Goal: Navigation & Orientation: Find specific page/section

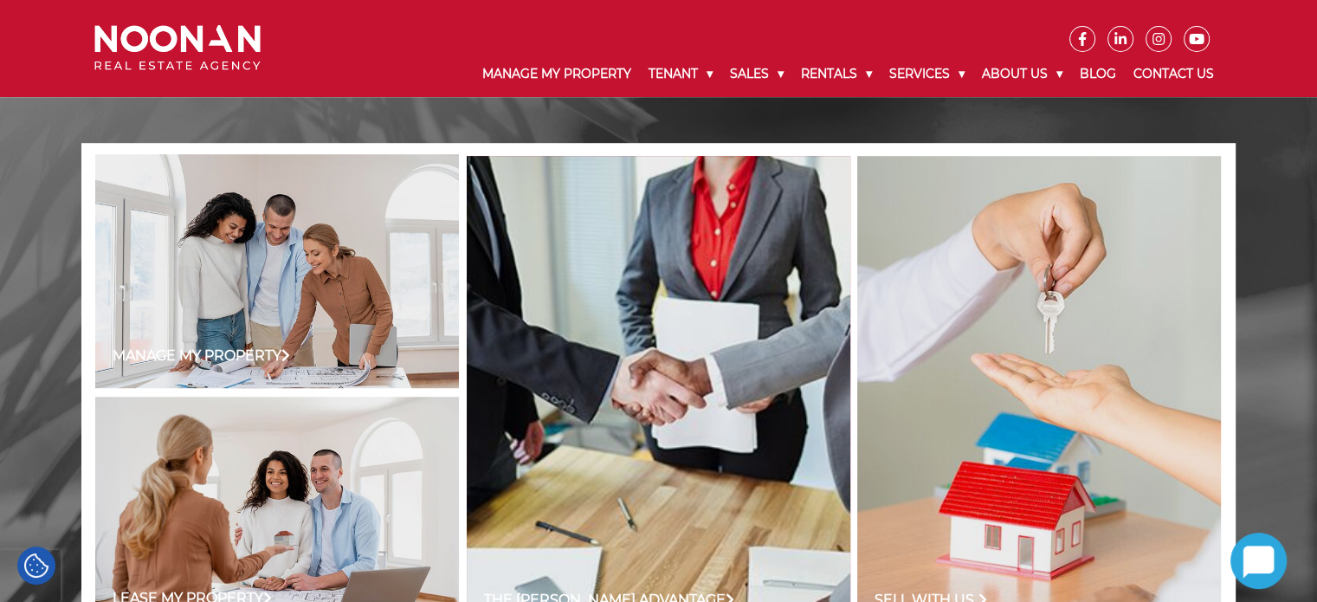
scroll to position [693, 0]
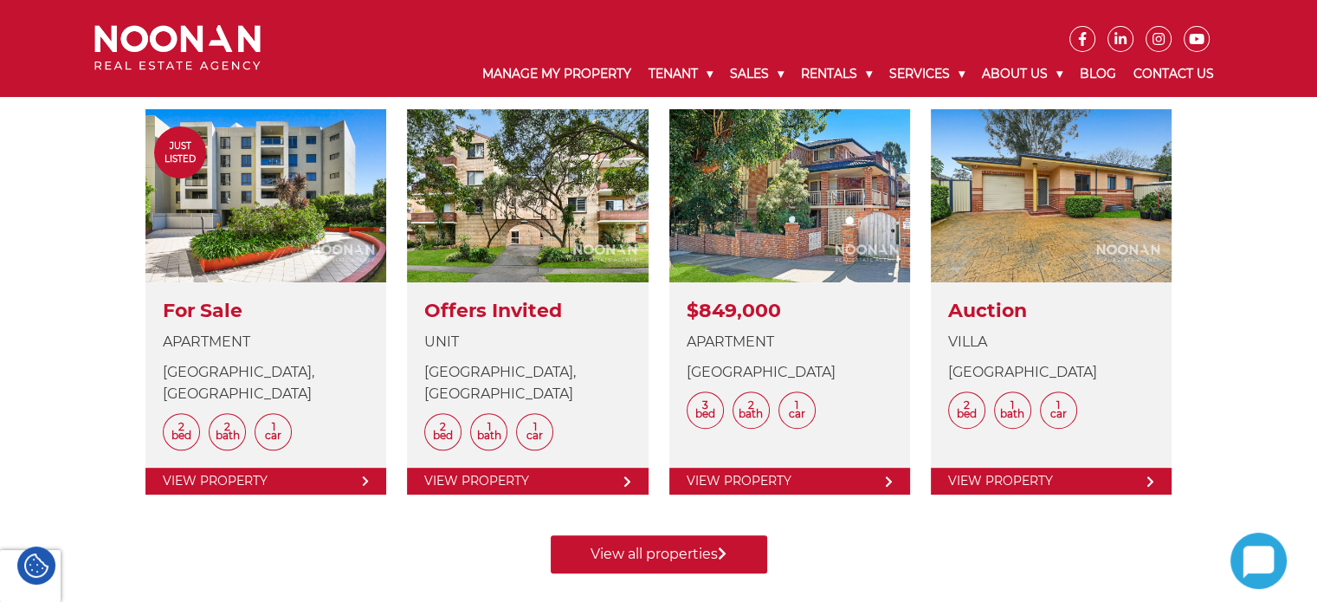
click at [1221, 360] on div "LATEST PROPERTIES Just Listed View Details For Sale Apartment Forest Road, HURS…" at bounding box center [658, 286] width 1154 height 573
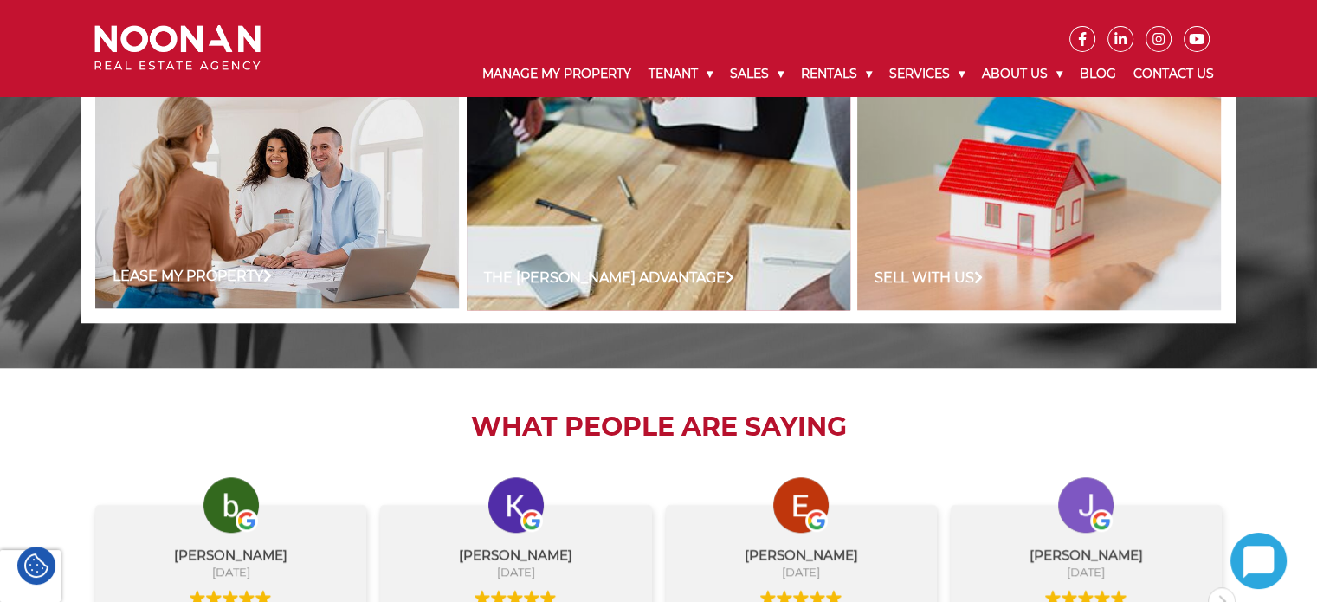
scroll to position [1645, 0]
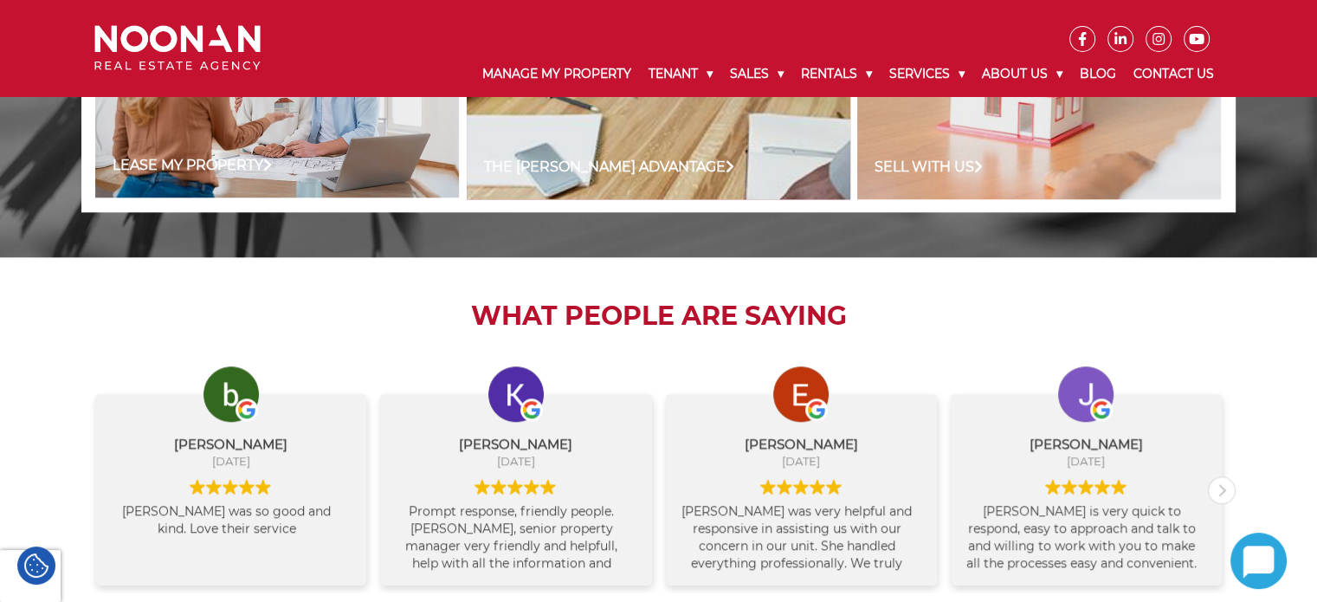
click at [1053, 302] on h2 "What People are Saying" at bounding box center [658, 315] width 1154 height 31
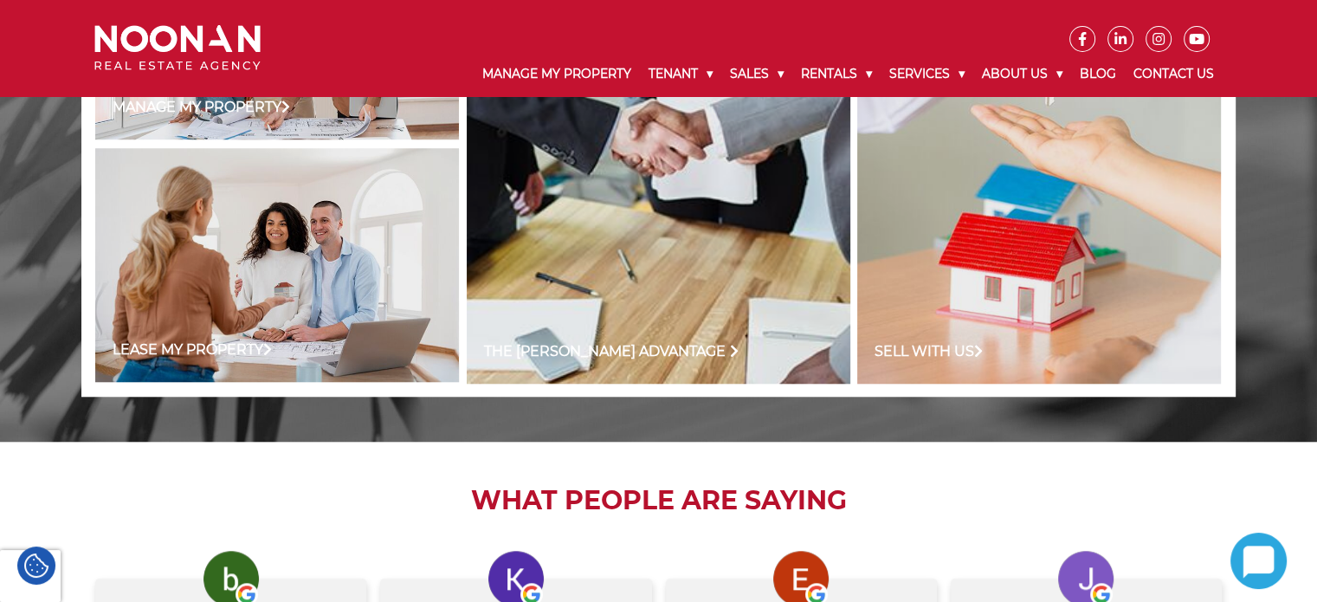
scroll to position [1195, 0]
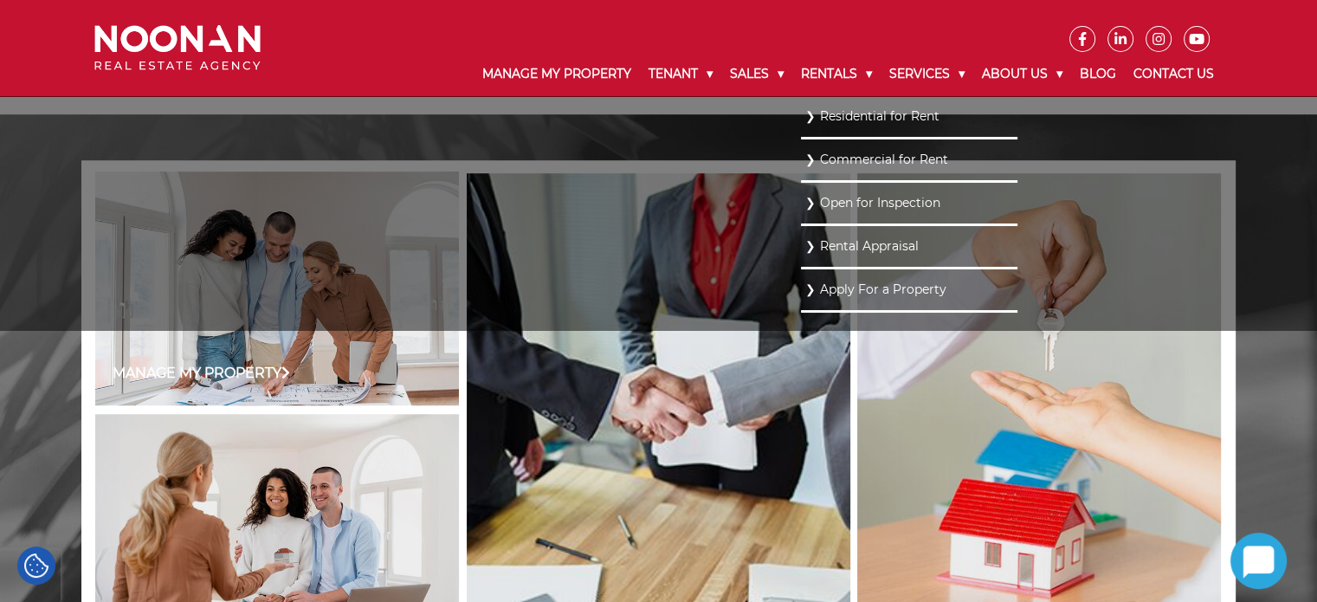
click at [823, 117] on link "Residential for Rent" at bounding box center [909, 116] width 208 height 23
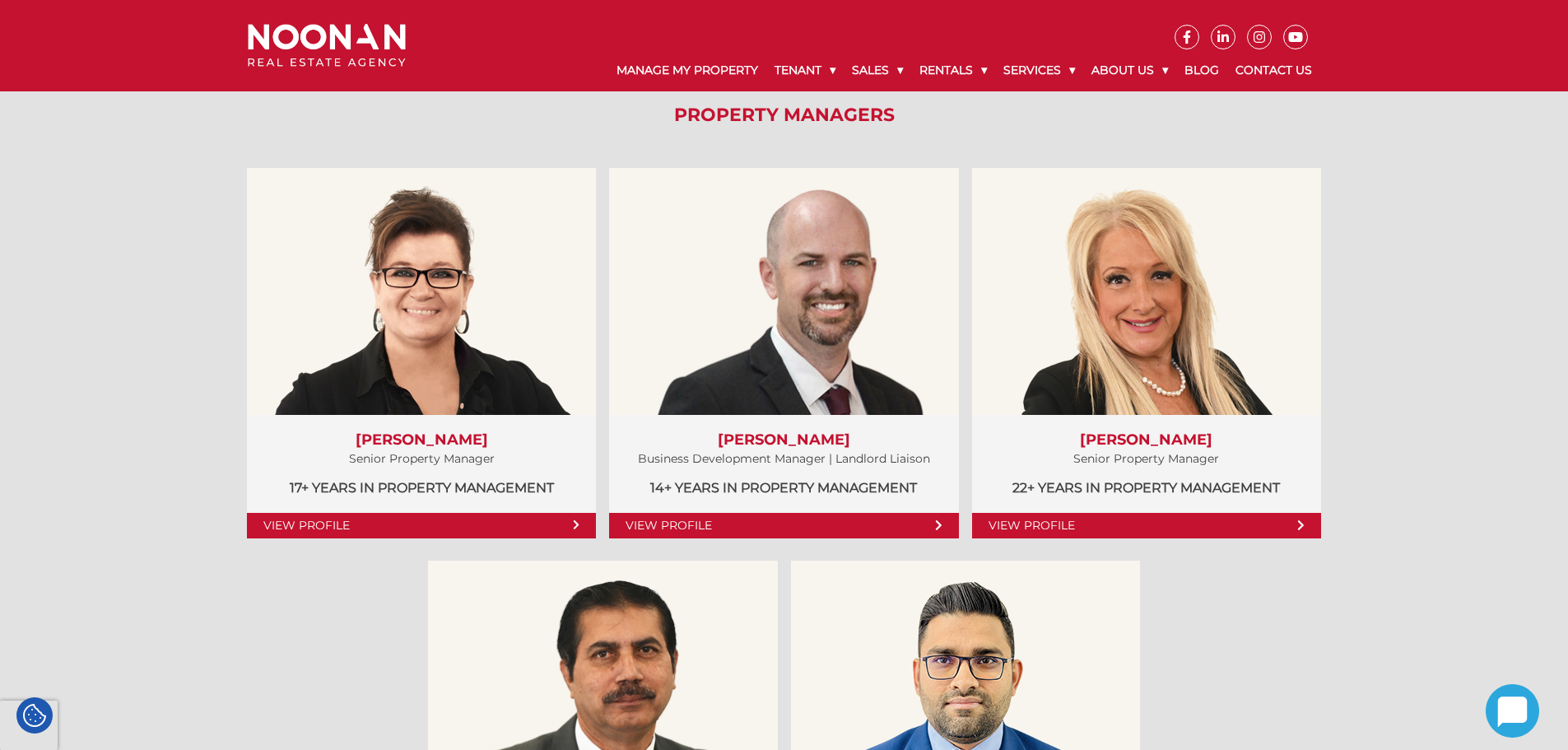
scroll to position [667, 0]
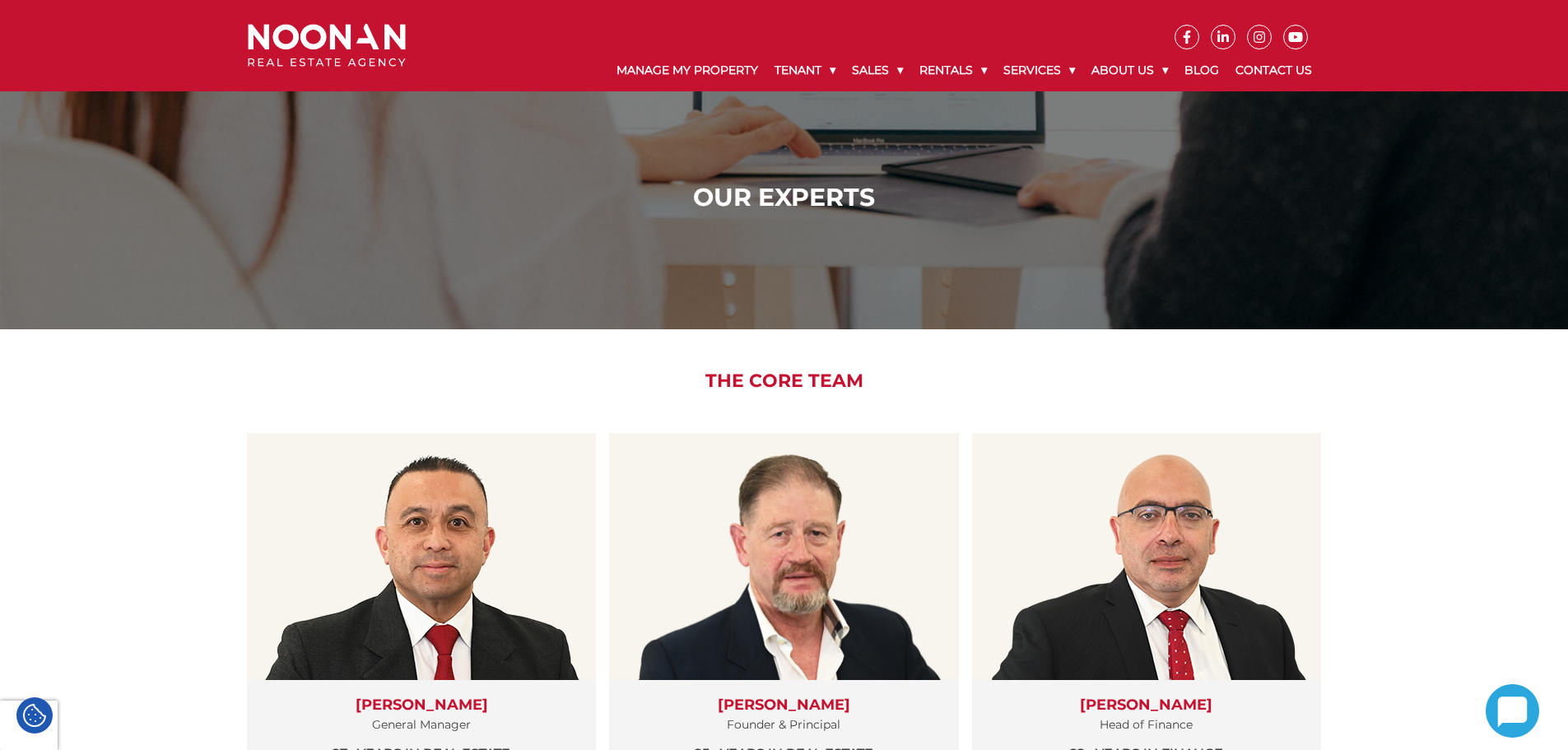
click at [362, 44] on img at bounding box center [327, 46] width 158 height 44
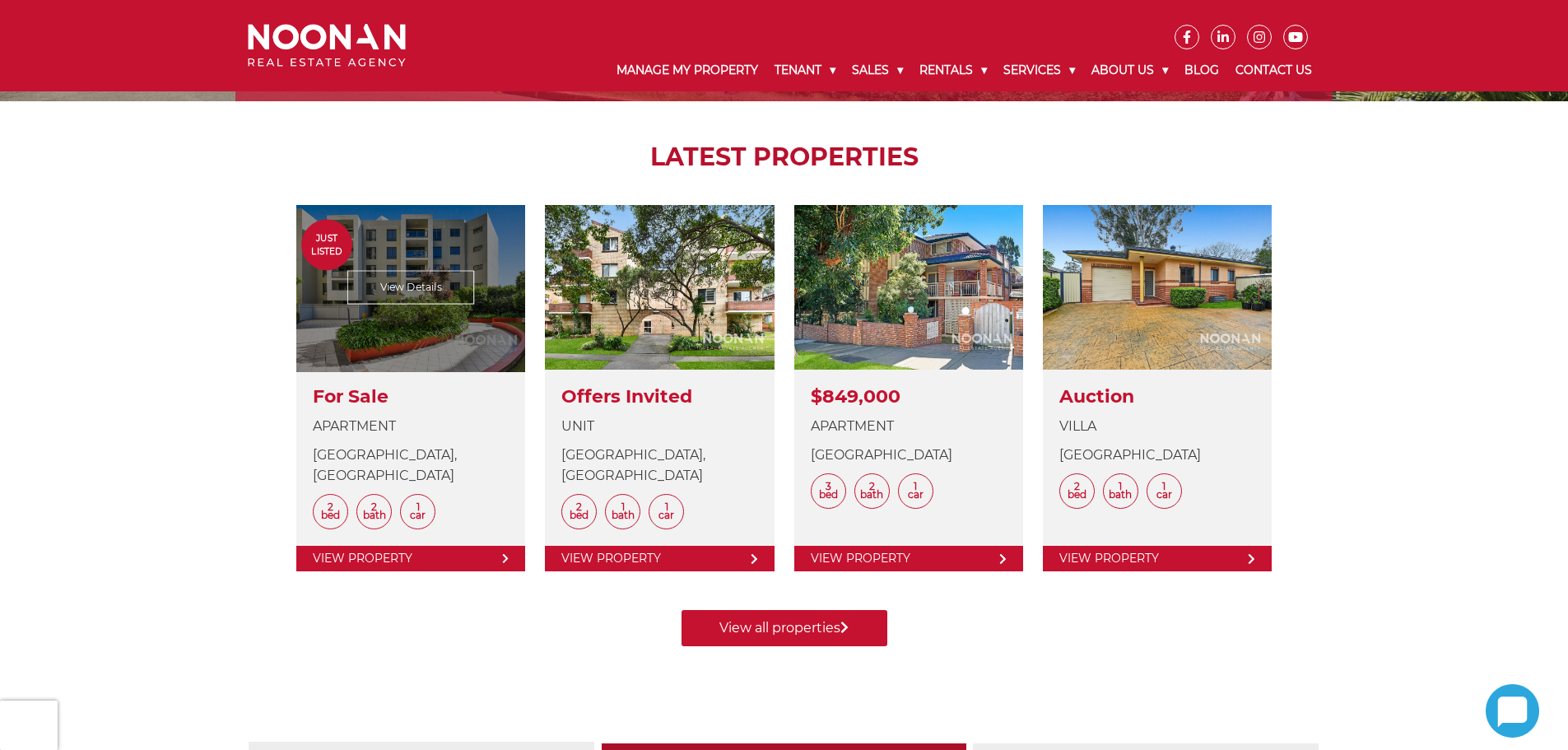
scroll to position [576, 0]
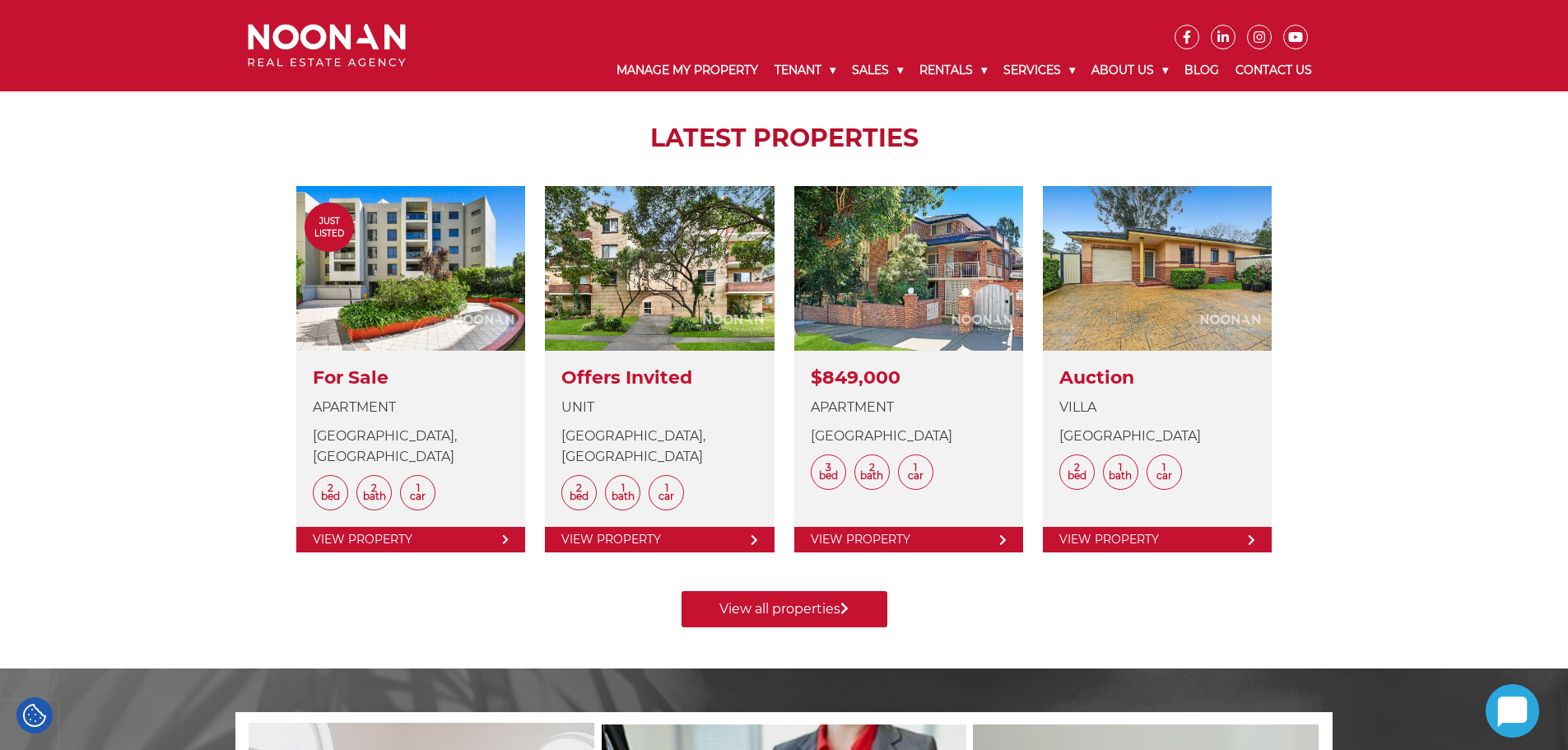
click at [200, 303] on div "Manage my Property Lease my Property Sell my Property Contact Us LATEST PROPERT…" at bounding box center [784, 257] width 1568 height 823
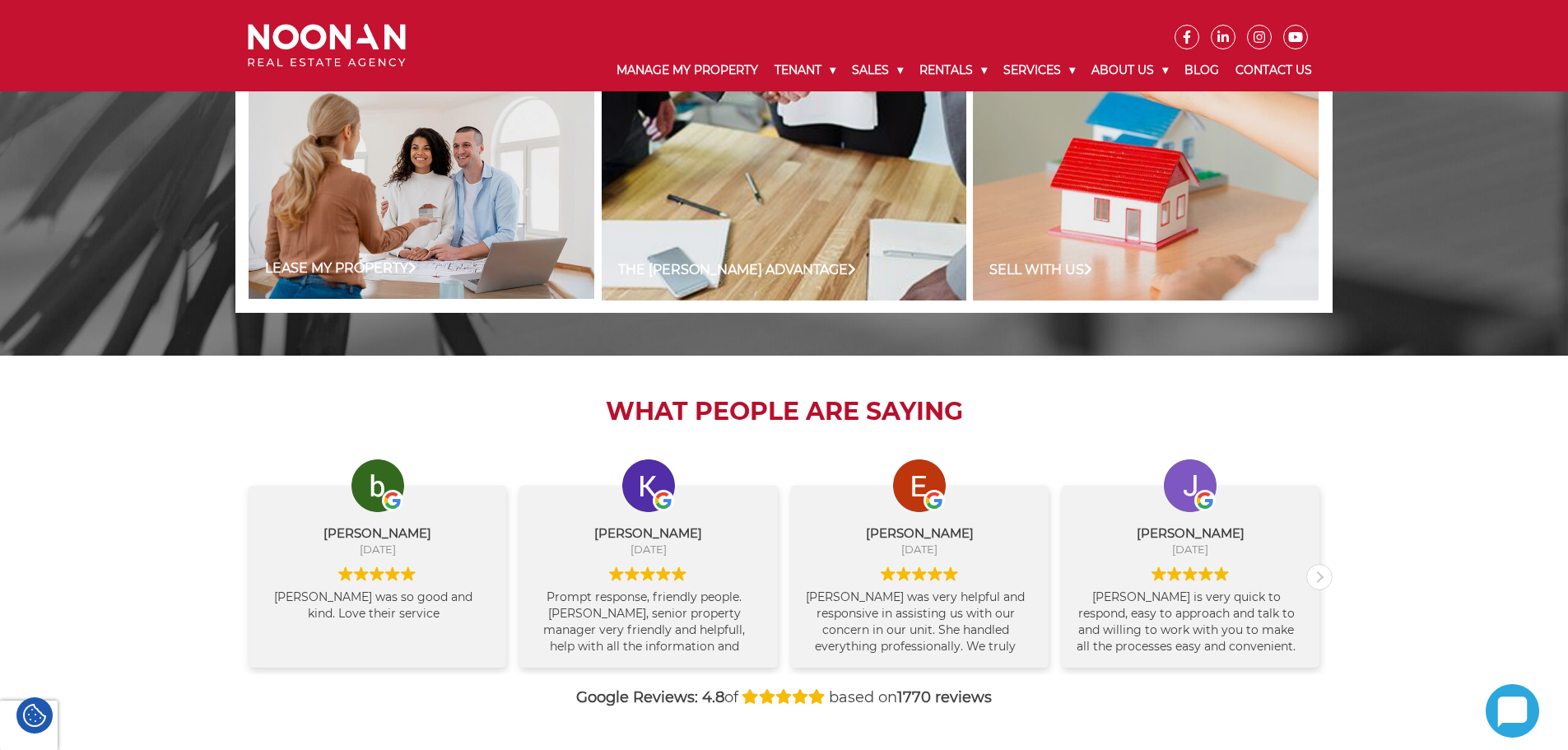
scroll to position [1535, 0]
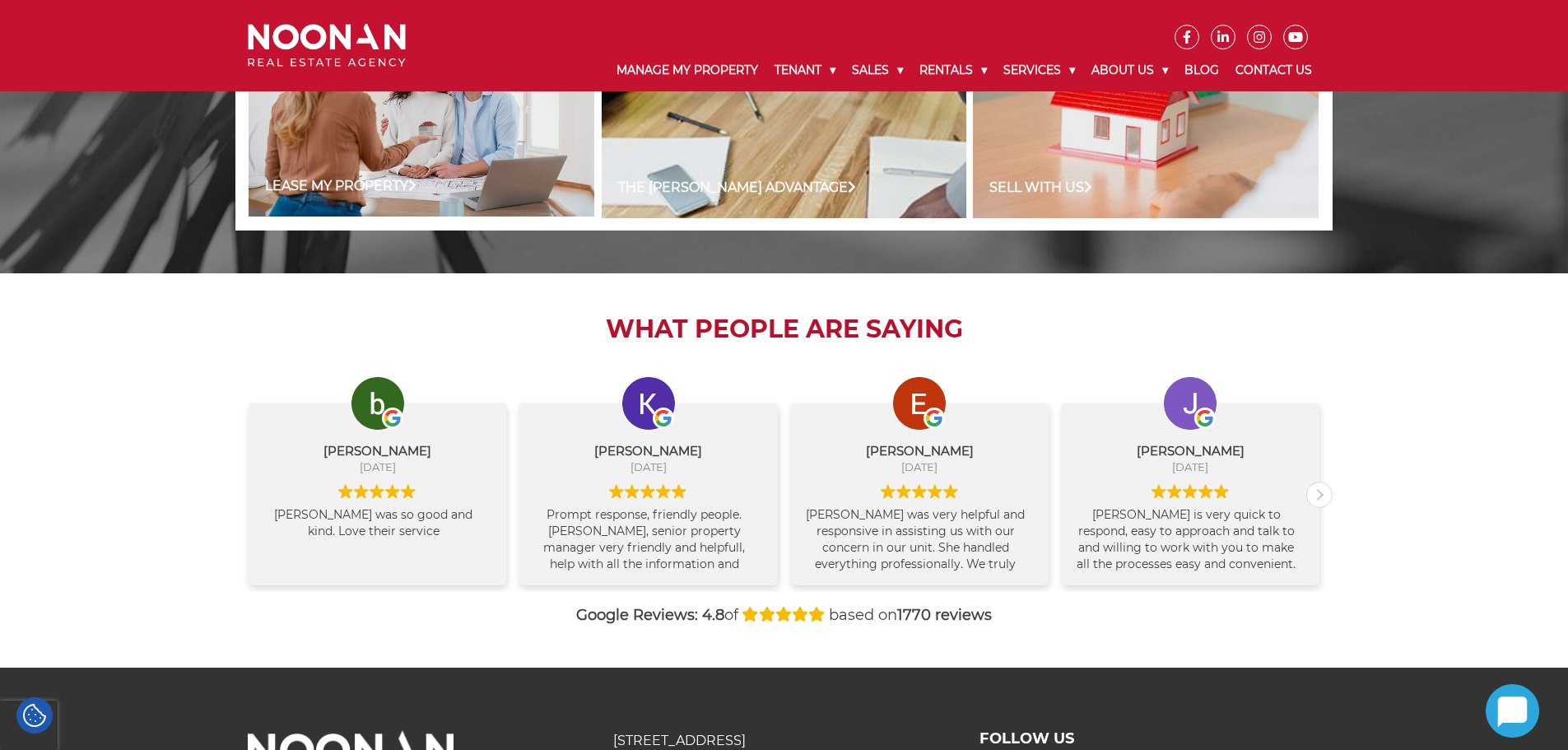
click at [197, 350] on div "What People are Saying bipin kharel August 11, 2025 Sherly was so good and kind…" at bounding box center [784, 470] width 1568 height 394
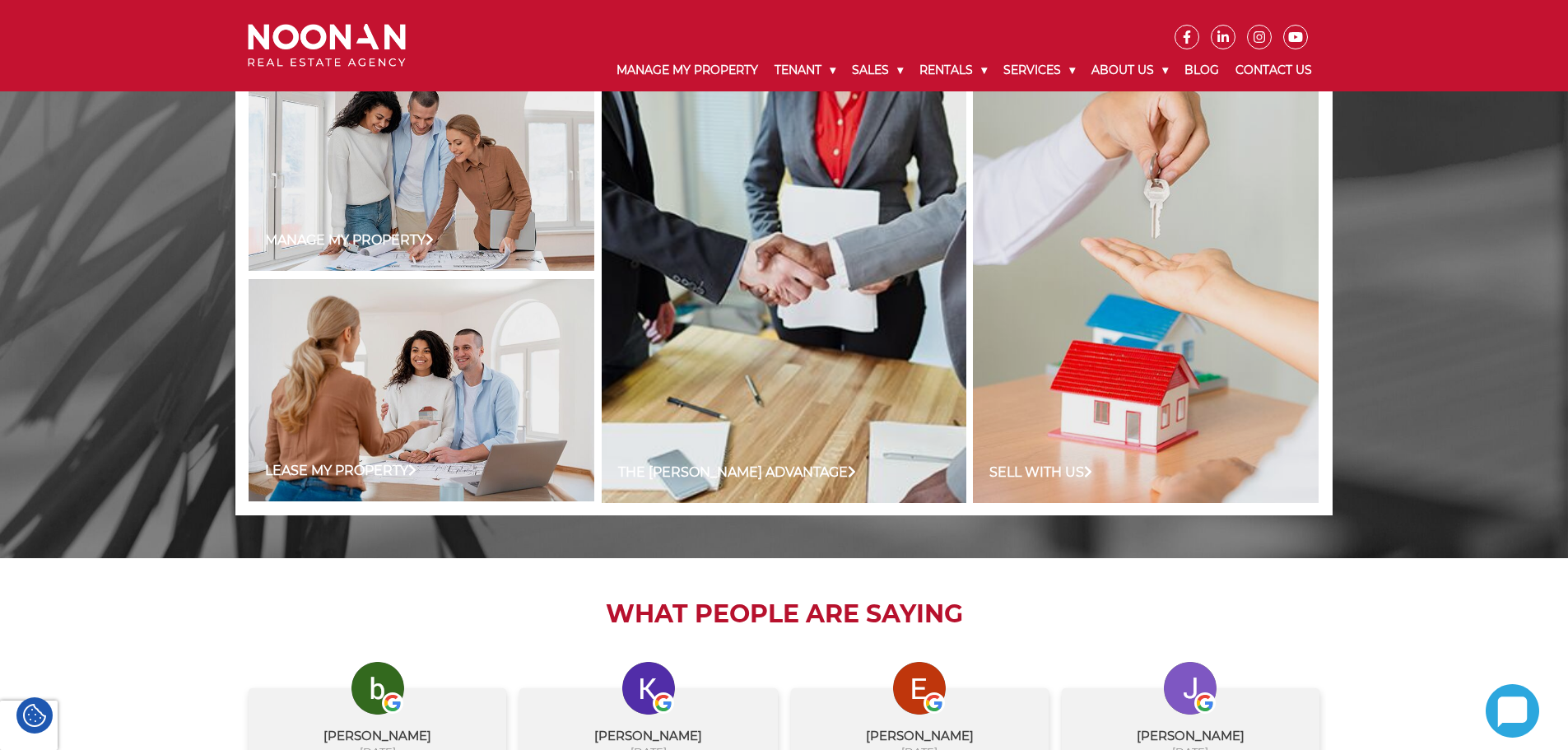
scroll to position [876, 0]
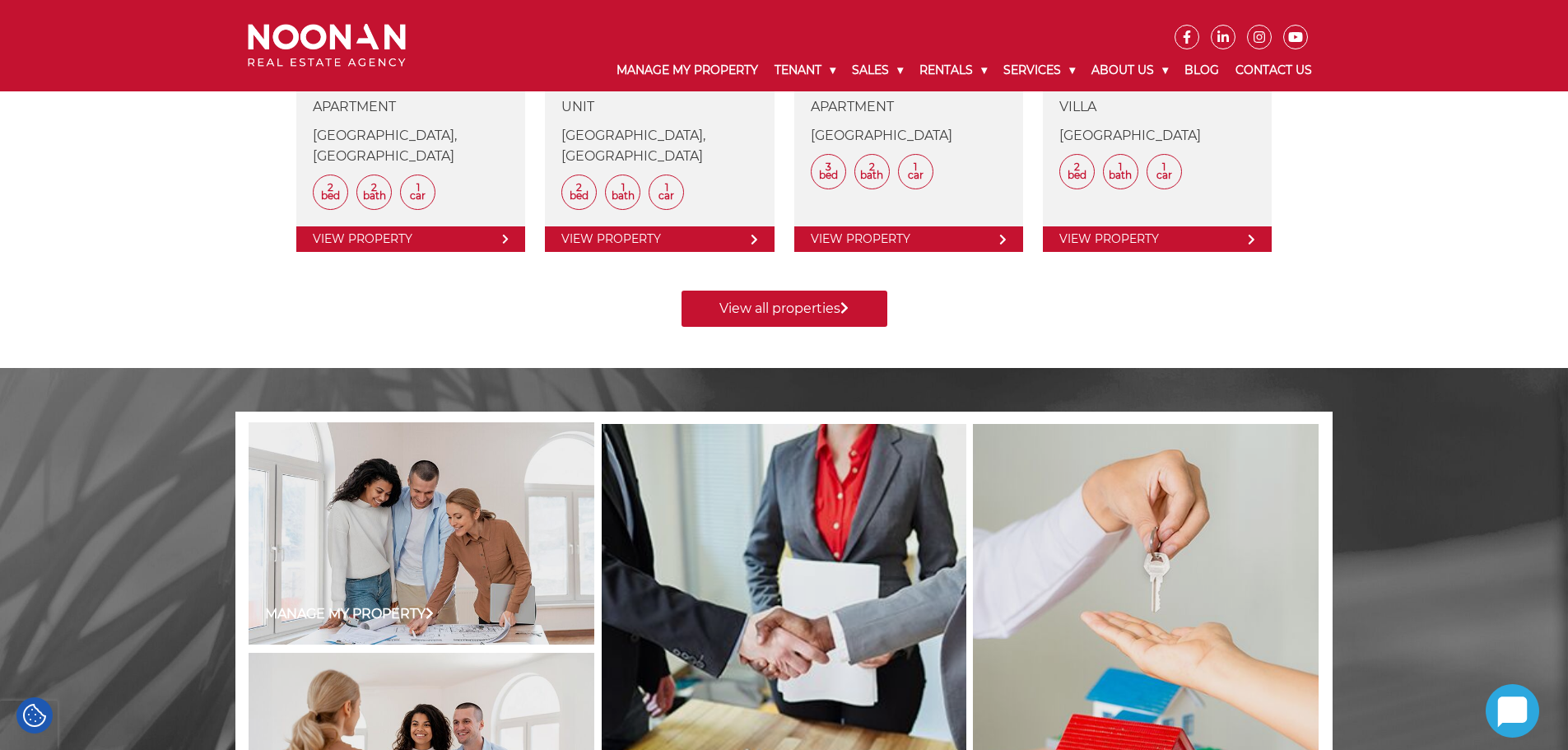
click at [332, 31] on img at bounding box center [327, 46] width 158 height 44
